Goal: Find specific page/section: Locate a particular part of the current website

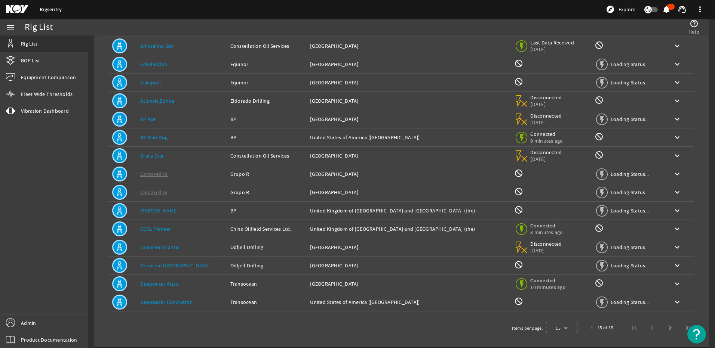
scroll to position [66, 0]
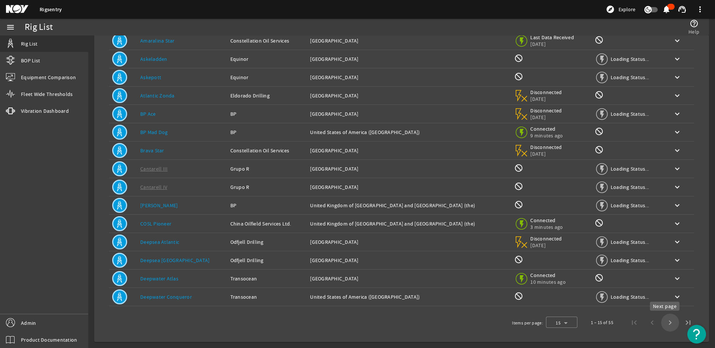
click at [661, 323] on span "Next page" at bounding box center [670, 323] width 18 height 18
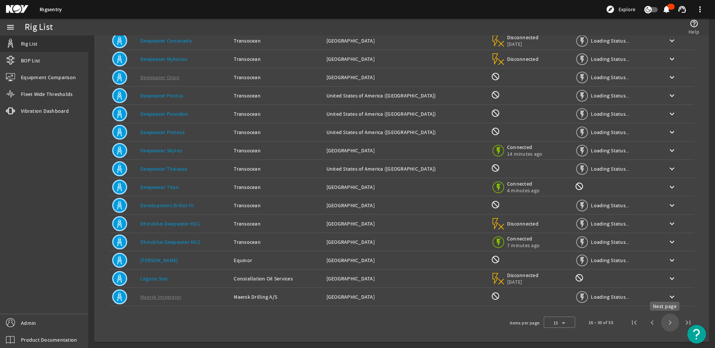
click at [666, 323] on span "Next page" at bounding box center [670, 323] width 18 height 18
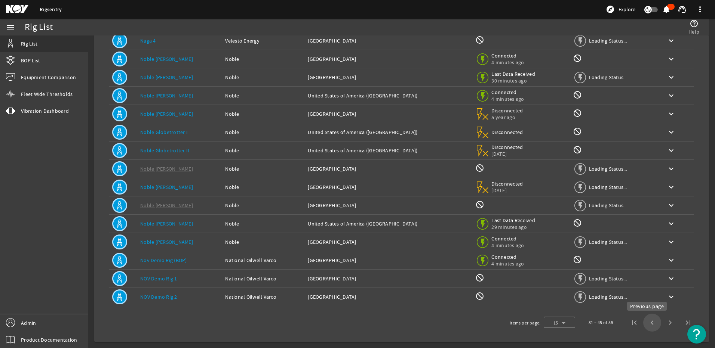
click at [648, 323] on span "Previous page" at bounding box center [652, 323] width 18 height 18
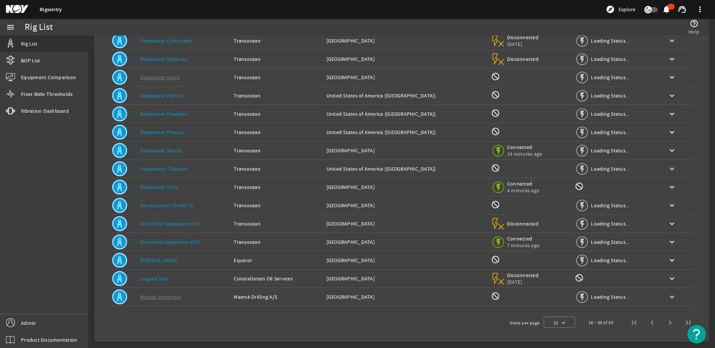
click at [648, 323] on span "Previous page" at bounding box center [652, 323] width 18 height 18
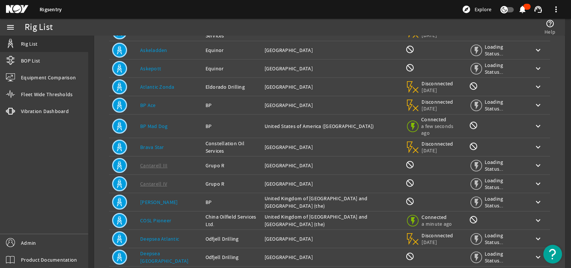
scroll to position [72, 0]
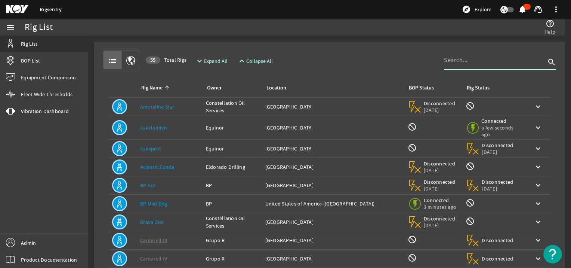
click at [450, 62] on input at bounding box center [495, 60] width 102 height 9
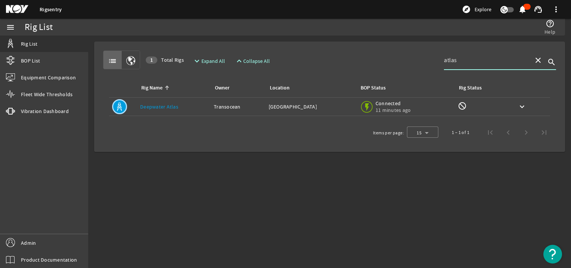
type input "atlas"
click at [173, 104] on link "Deepwater Atlas" at bounding box center [159, 106] width 38 height 7
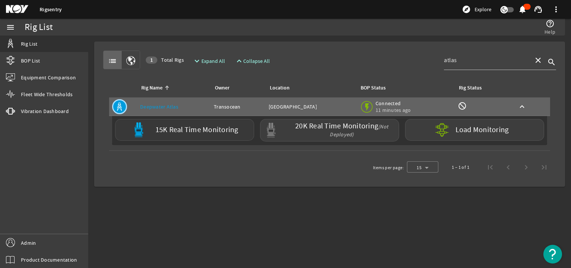
click at [209, 130] on label "15K Real Time Monitoring" at bounding box center [196, 130] width 83 height 8
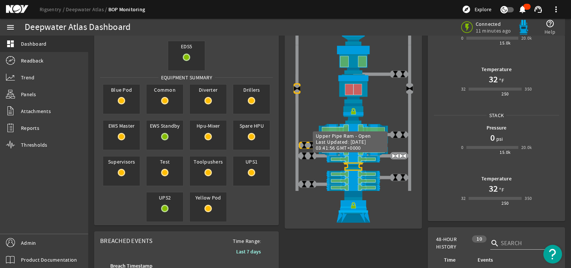
scroll to position [99, 0]
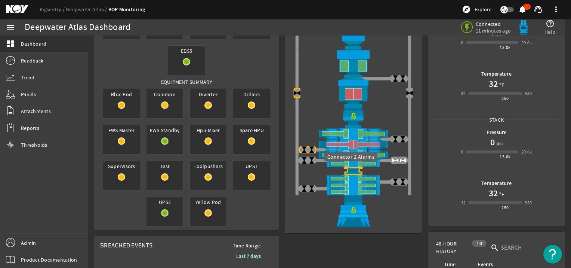
click at [348, 170] on img at bounding box center [353, 171] width 125 height 8
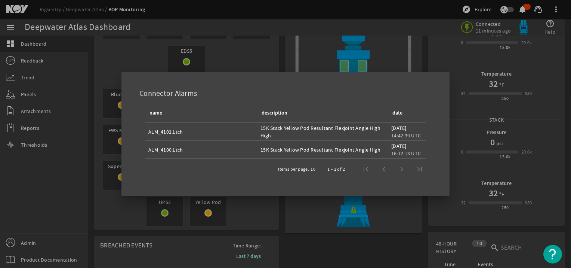
drag, startPoint x: 149, startPoint y: 131, endPoint x: 188, endPoint y: 136, distance: 39.1
click at [188, 136] on td "ALM_4101.Ltch" at bounding box center [201, 132] width 112 height 18
copy div "ALM_4101.Ltch"
click at [387, 63] on div at bounding box center [285, 134] width 571 height 268
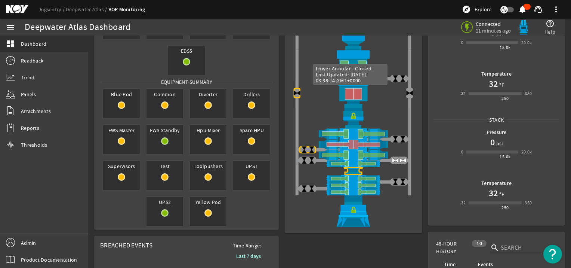
scroll to position [0, 0]
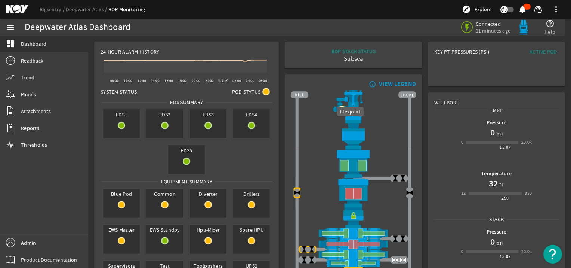
click at [352, 137] on img at bounding box center [353, 134] width 125 height 29
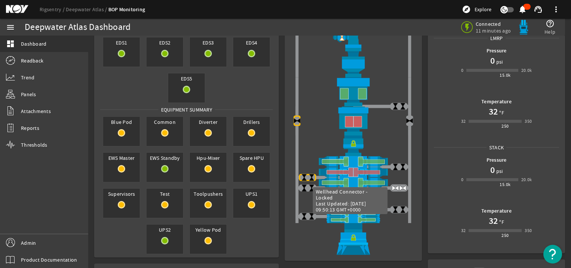
scroll to position [75, 0]
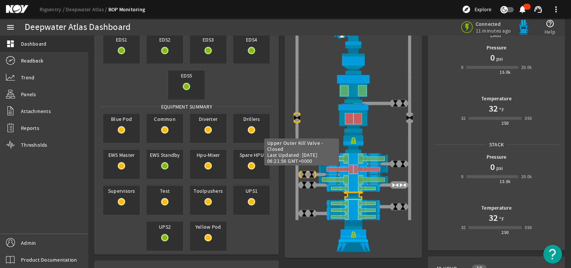
click at [304, 170] on img at bounding box center [303, 173] width 7 height 7
click at [308, 172] on img at bounding box center [311, 173] width 7 height 7
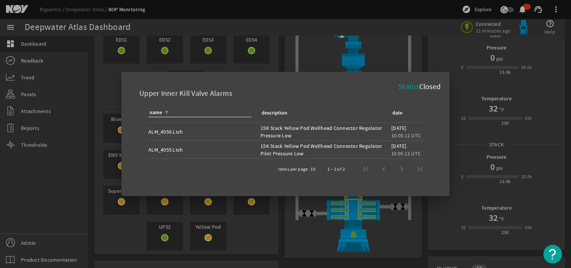
click at [304, 235] on div at bounding box center [285, 134] width 571 height 268
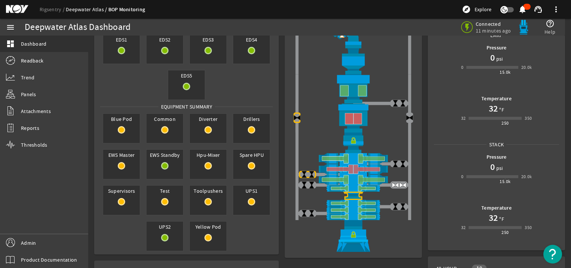
click at [88, 7] on link "Deepwater Atlas" at bounding box center [87, 9] width 43 height 7
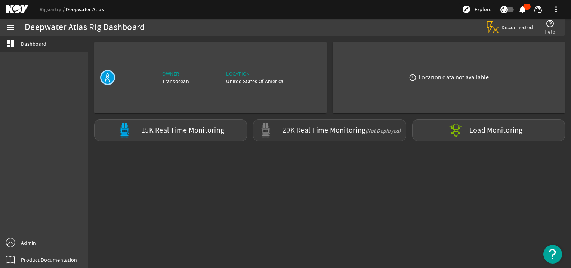
click at [298, 133] on label "20K Real Time Monitoring (Not Deployed)" at bounding box center [342, 130] width 118 height 8
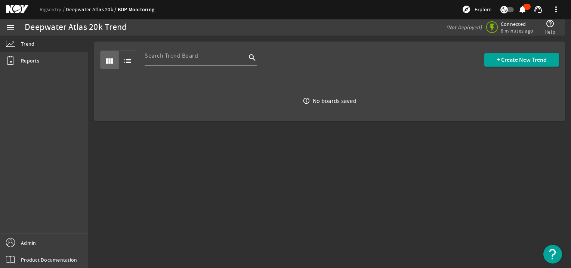
click at [93, 7] on link "Deepwater Atlas 20k" at bounding box center [92, 9] width 52 height 7
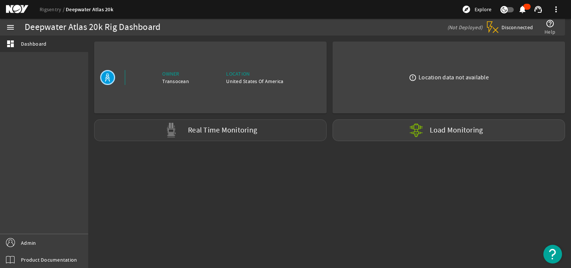
click at [194, 136] on div "Real Time Monitoring" at bounding box center [210, 130] width 232 height 22
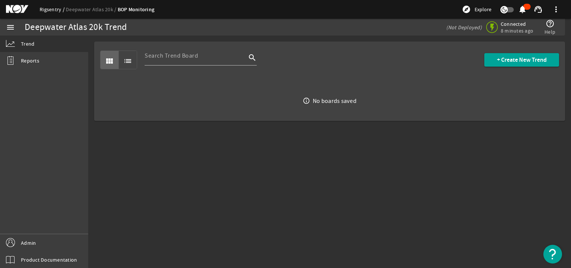
click at [59, 10] on link "Rigsentry" at bounding box center [53, 9] width 26 height 7
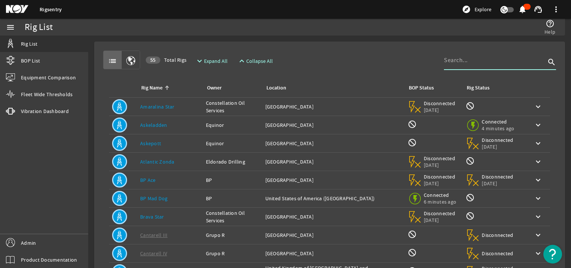
click at [452, 62] on input at bounding box center [495, 60] width 102 height 9
type input "atlas"
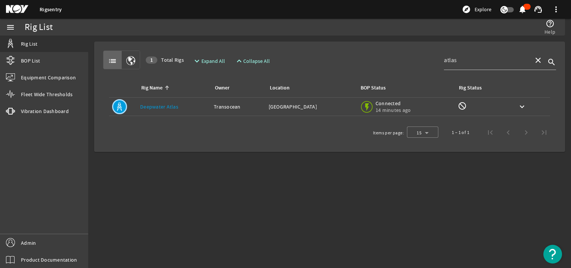
click at [222, 106] on div "Owner: Transocean" at bounding box center [238, 106] width 49 height 7
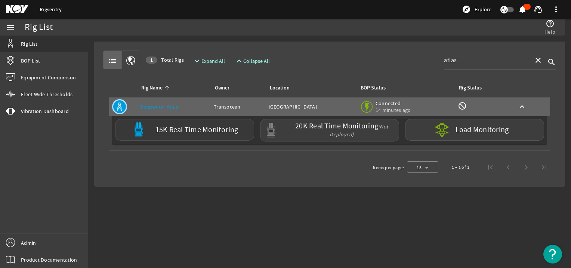
click at [231, 127] on label "15K Real Time Monitoring" at bounding box center [196, 130] width 83 height 8
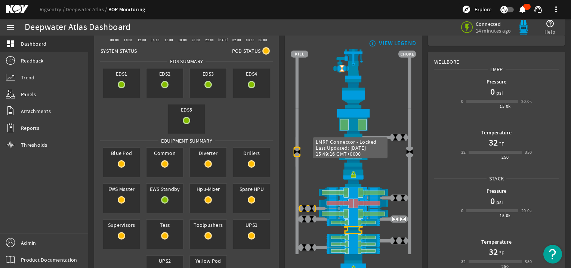
scroll to position [50, 0]
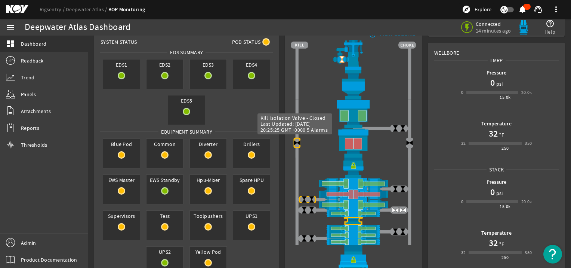
click at [296, 141] on img at bounding box center [296, 142] width 7 height 7
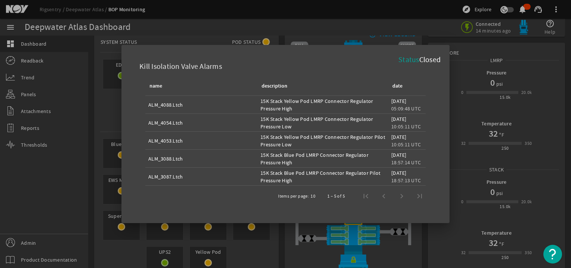
click at [293, 229] on div at bounding box center [285, 134] width 571 height 268
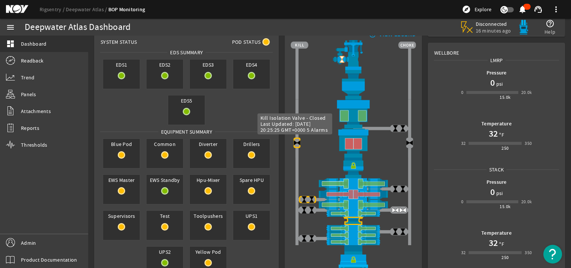
click at [293, 139] on img at bounding box center [296, 142] width 7 height 7
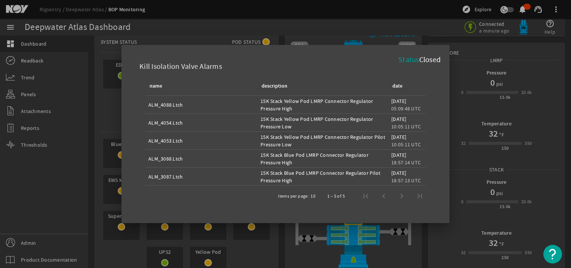
click at [292, 241] on div at bounding box center [285, 134] width 571 height 268
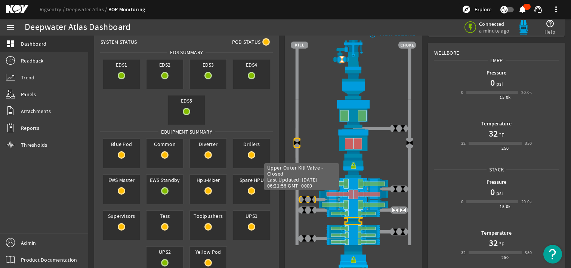
click at [301, 195] on img at bounding box center [303, 198] width 7 height 7
click at [308, 199] on img at bounding box center [311, 198] width 7 height 7
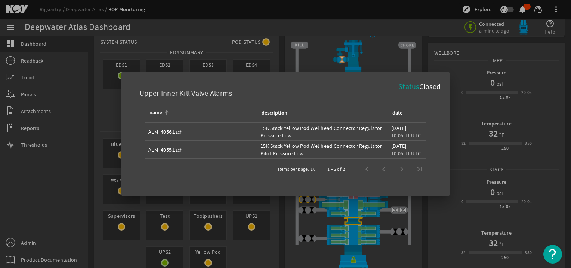
click at [449, 223] on div at bounding box center [285, 134] width 571 height 268
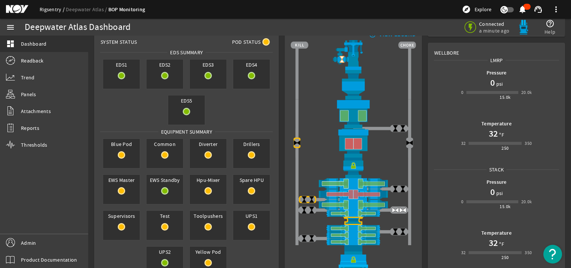
click at [54, 7] on link "Rigsentry" at bounding box center [53, 9] width 26 height 7
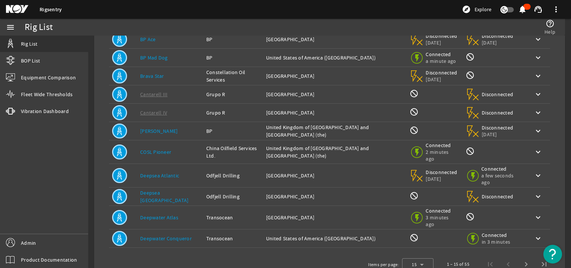
scroll to position [149, 0]
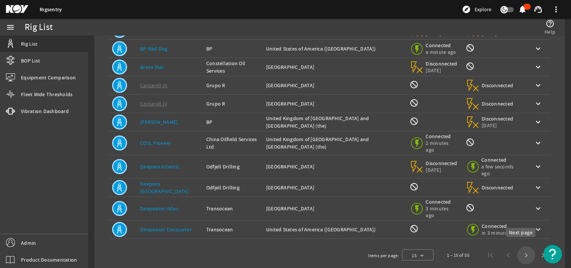
click at [521, 249] on span "Next page" at bounding box center [526, 255] width 18 height 18
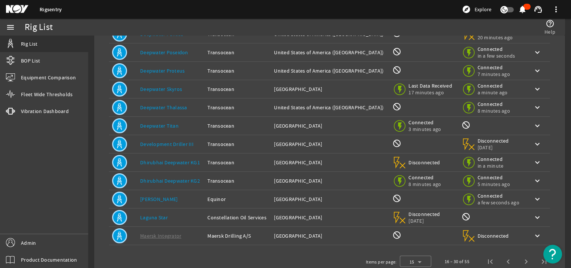
scroll to position [145, 0]
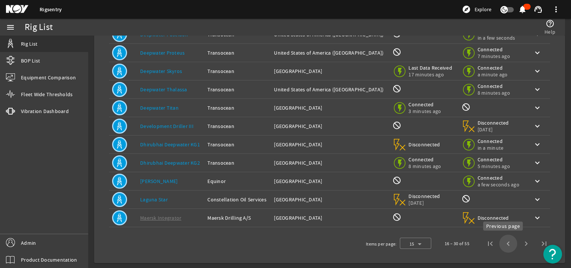
click at [499, 244] on span "Previous page" at bounding box center [508, 243] width 18 height 18
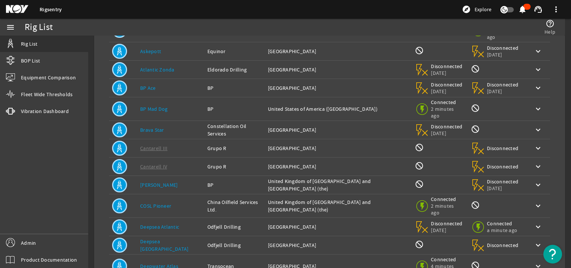
scroll to position [96, 0]
